Goal: Task Accomplishment & Management: Use online tool/utility

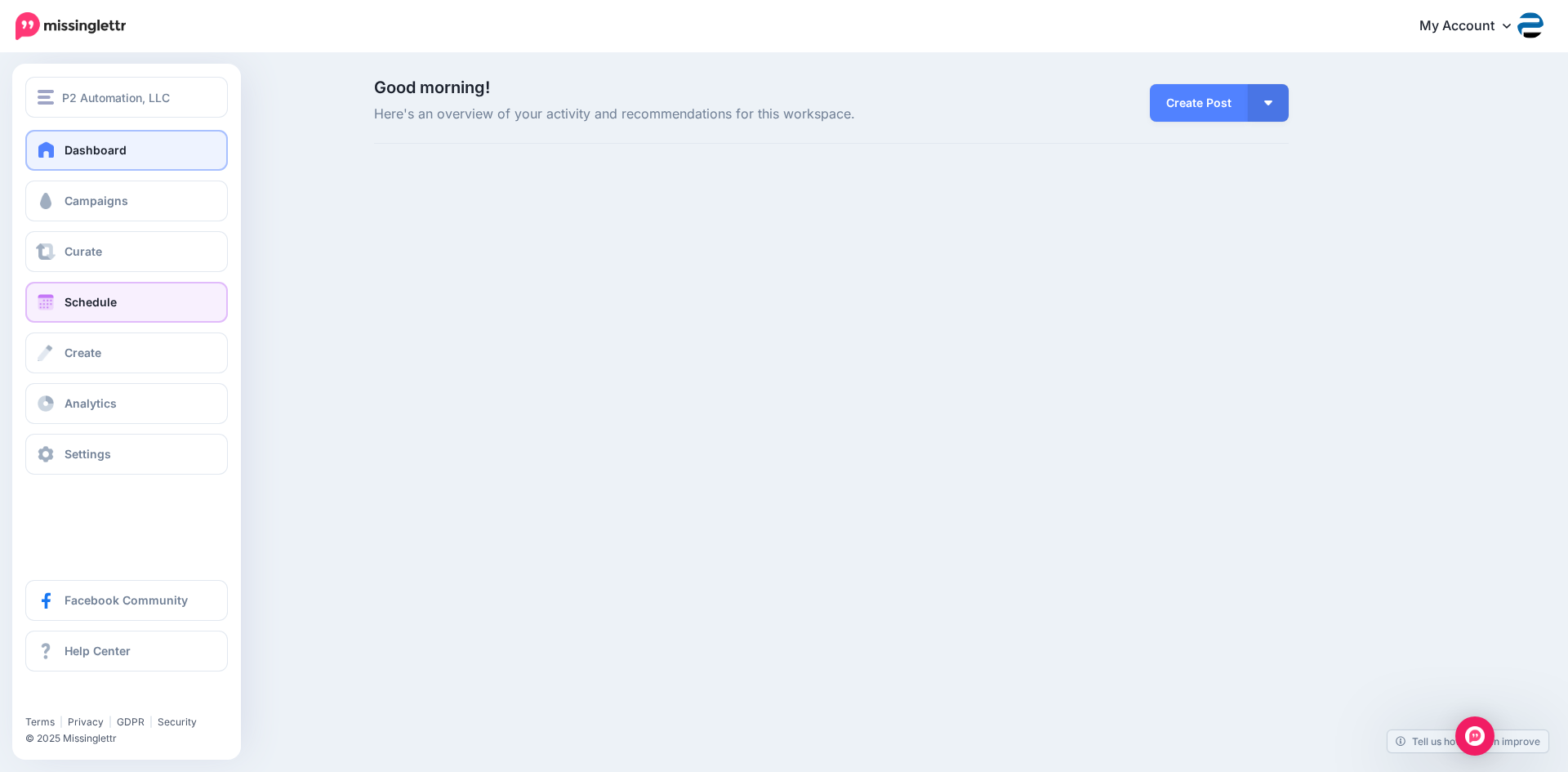
click at [88, 300] on span "Schedule" at bounding box center [91, 302] width 52 height 14
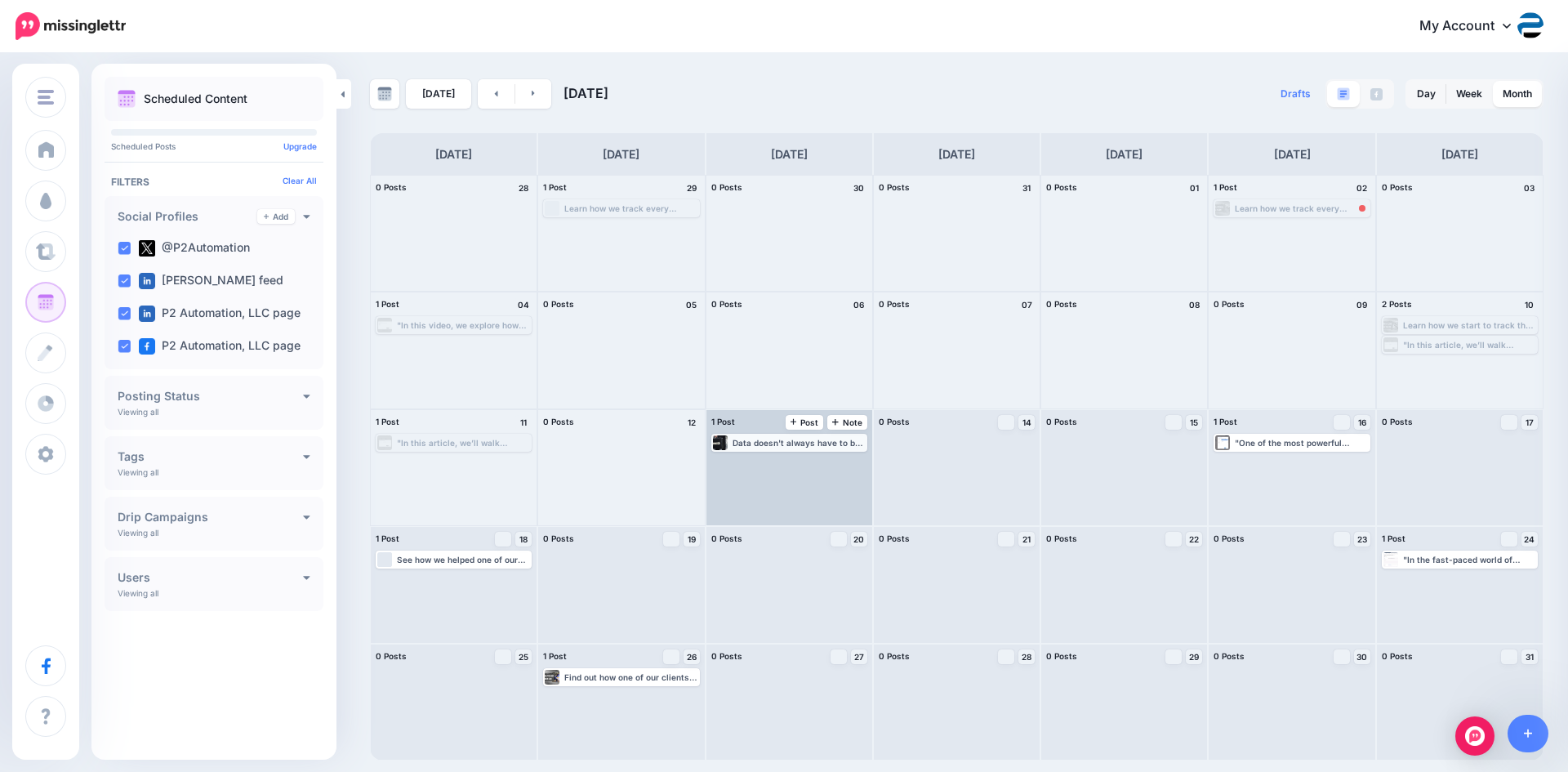
click at [826, 441] on div "Data doesn't always have to be saved, but what if you want to keep a specific l…" at bounding box center [799, 442] width 133 height 10
click at [834, 459] on link "Manage Dates" at bounding box center [829, 462] width 21 height 15
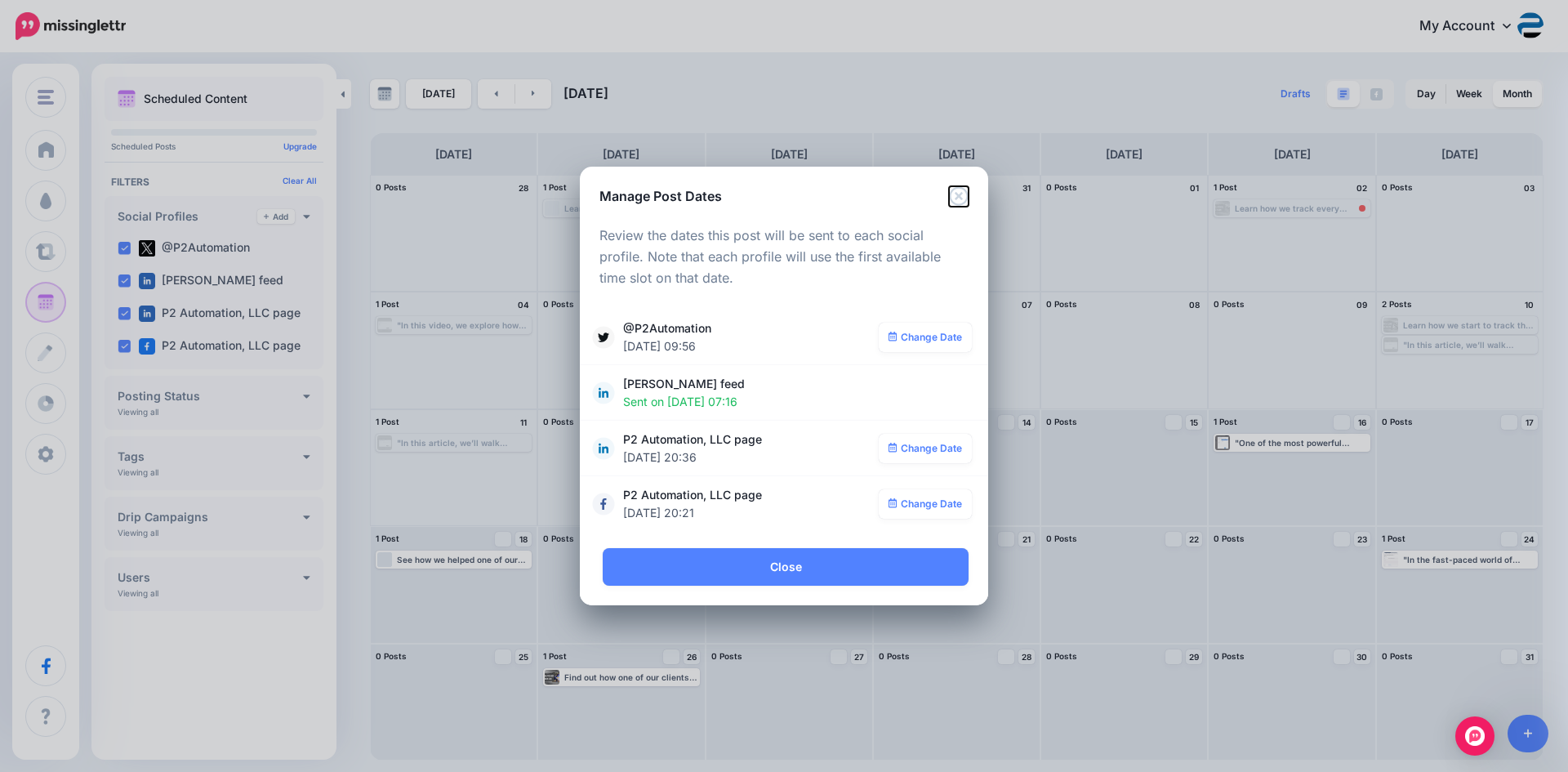
click at [958, 200] on icon "Close" at bounding box center [958, 195] width 19 height 19
